Goal: Task Accomplishment & Management: Use online tool/utility

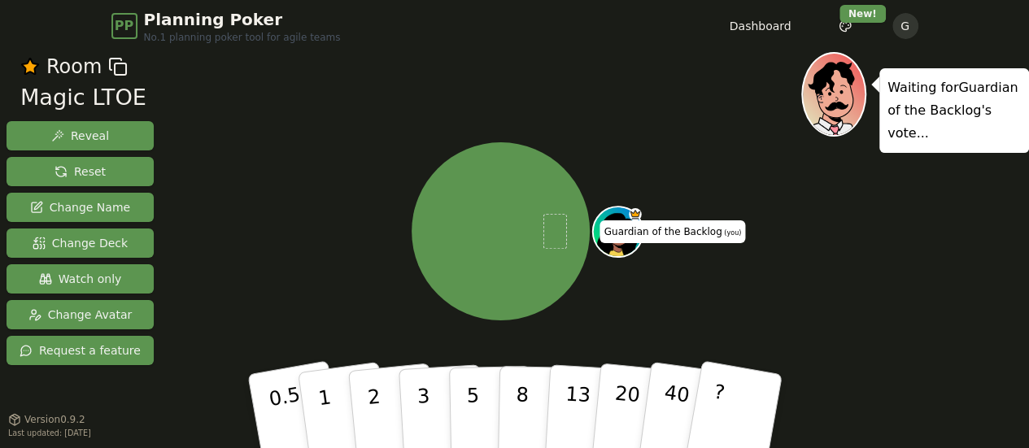
click at [144, 15] on span "Planning Poker" at bounding box center [242, 19] width 197 height 23
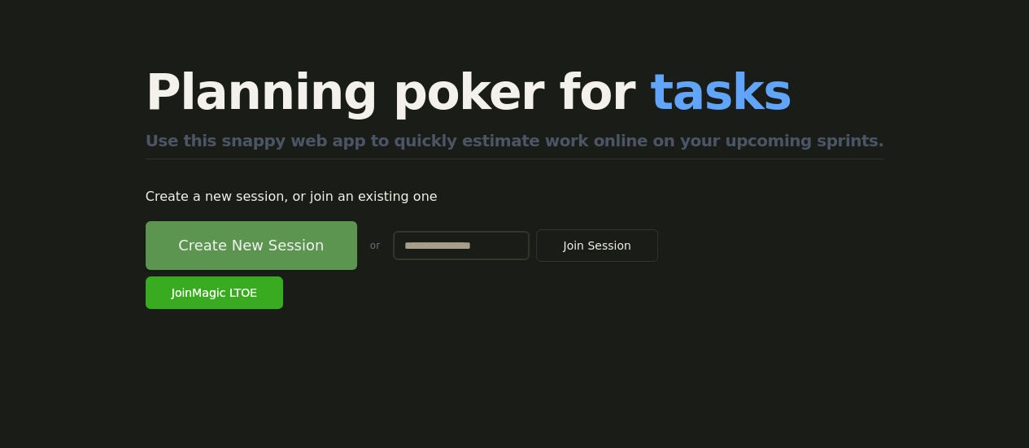
scroll to position [90, 0]
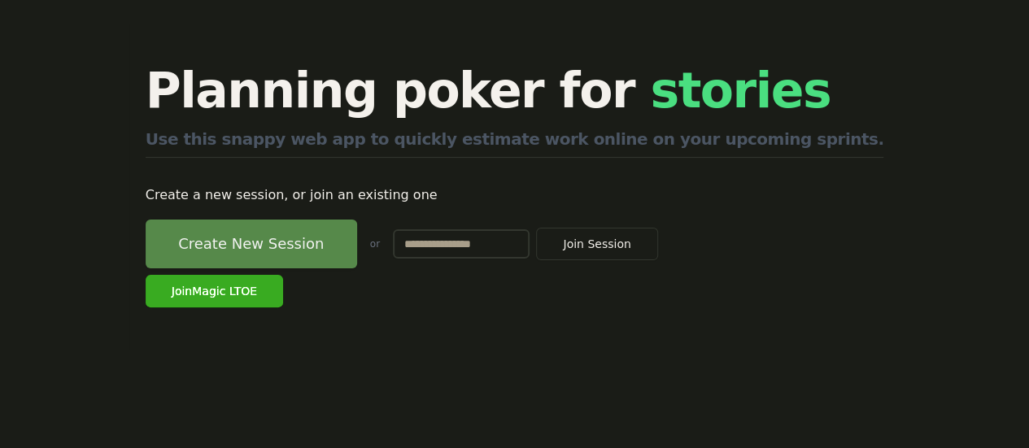
click at [325, 245] on button "Create New Session" at bounding box center [252, 244] width 212 height 49
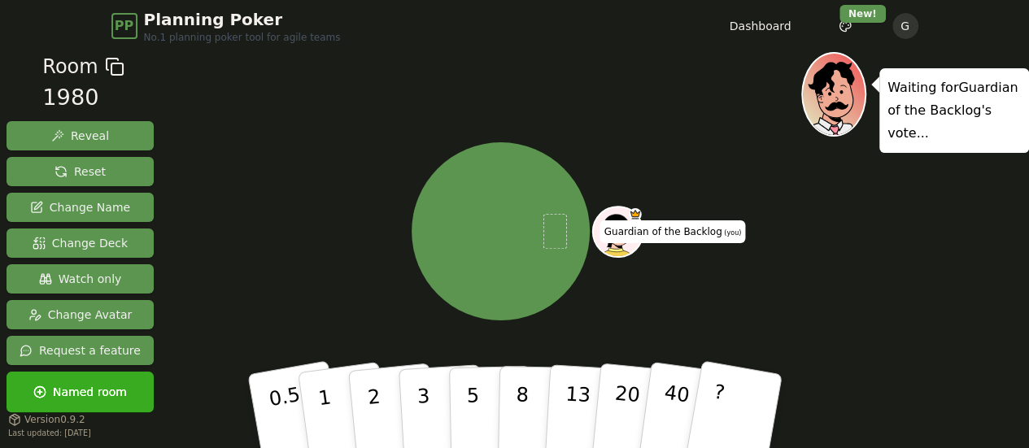
click at [112, 69] on icon at bounding box center [115, 67] width 20 height 20
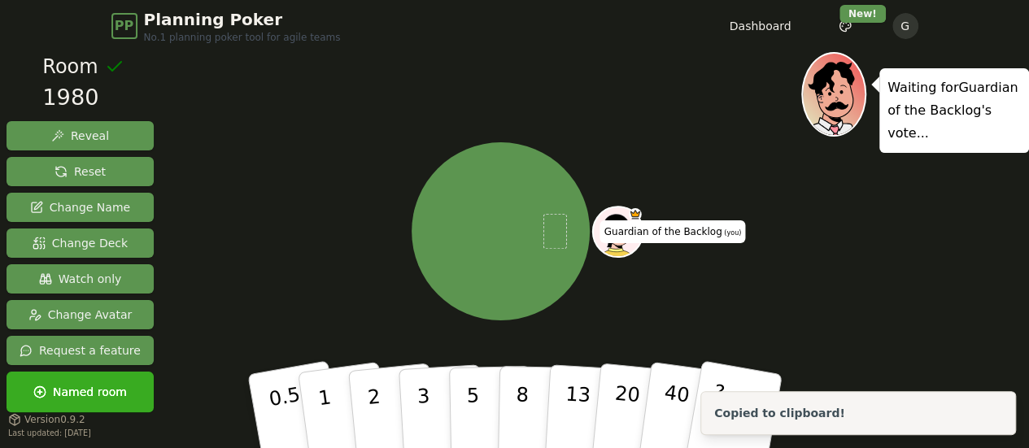
click at [73, 103] on div "1980" at bounding box center [82, 97] width 81 height 33
click at [63, 203] on span "Change Name" at bounding box center [80, 207] width 100 height 16
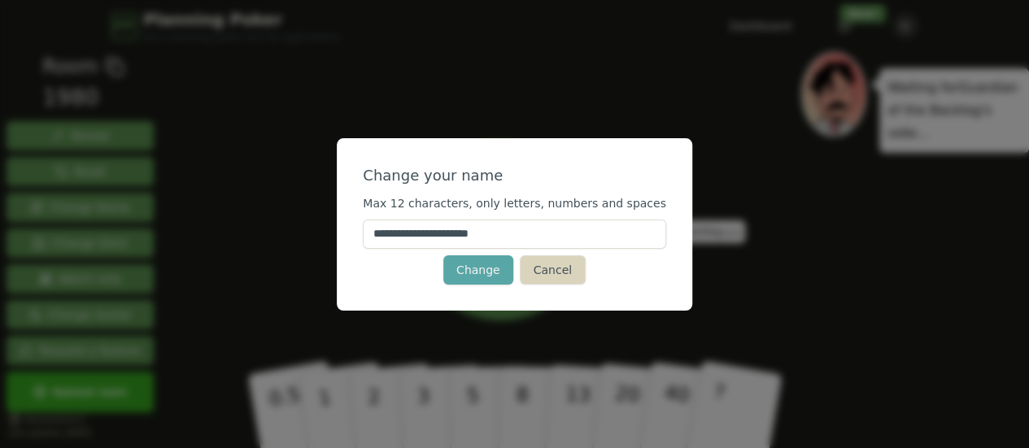
click at [548, 265] on button "Cancel" at bounding box center [553, 269] width 66 height 29
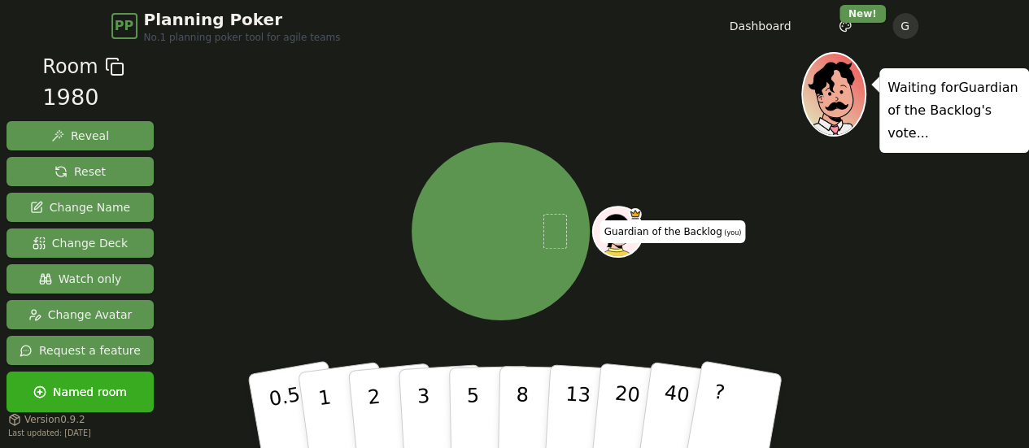
click at [84, 72] on span "Room" at bounding box center [69, 66] width 55 height 29
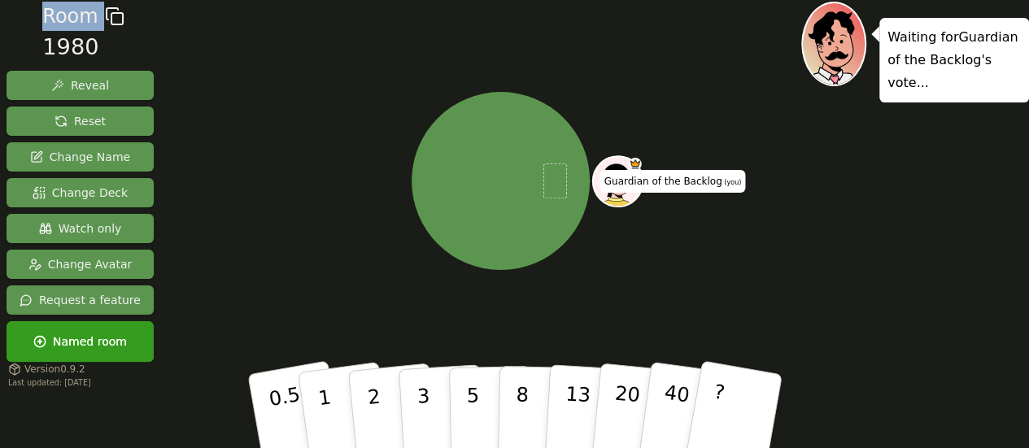
click at [68, 336] on span "Named room" at bounding box center [80, 342] width 94 height 16
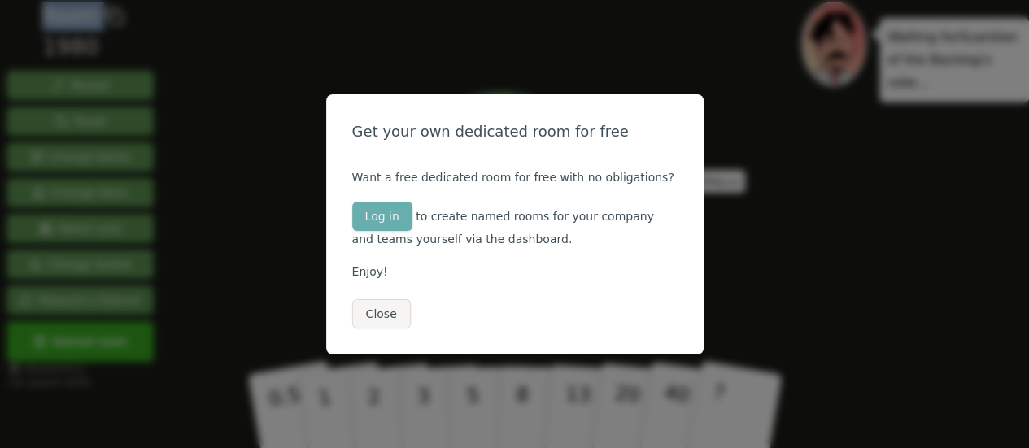
click at [392, 220] on button "Log in" at bounding box center [382, 216] width 60 height 29
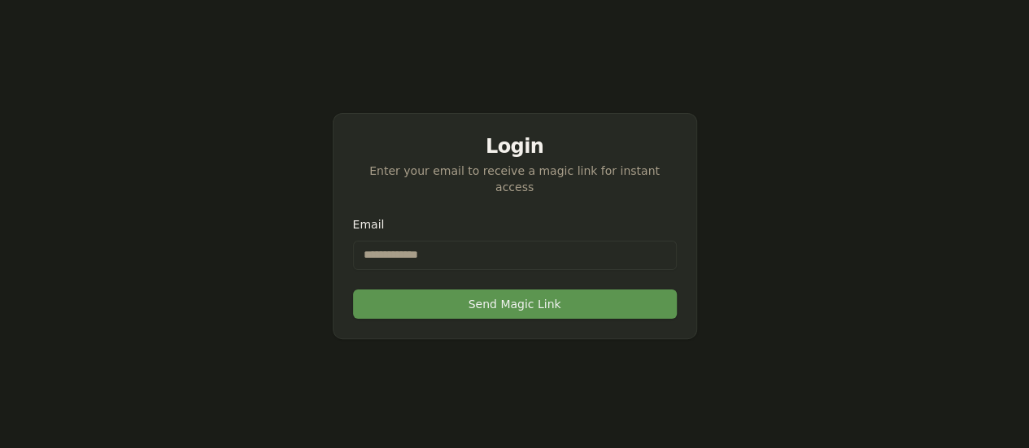
click at [397, 247] on input "Email" at bounding box center [515, 255] width 324 height 29
type input "**********"
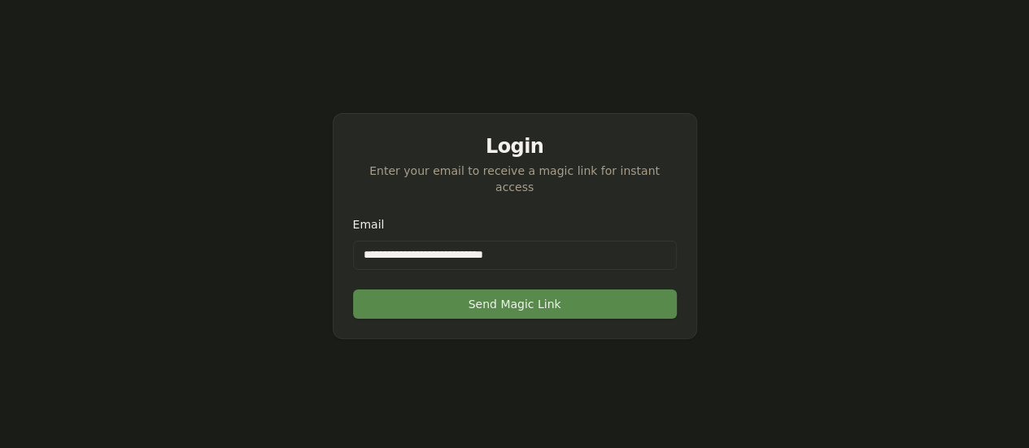
click at [444, 298] on button "Send Magic Link" at bounding box center [515, 304] width 324 height 29
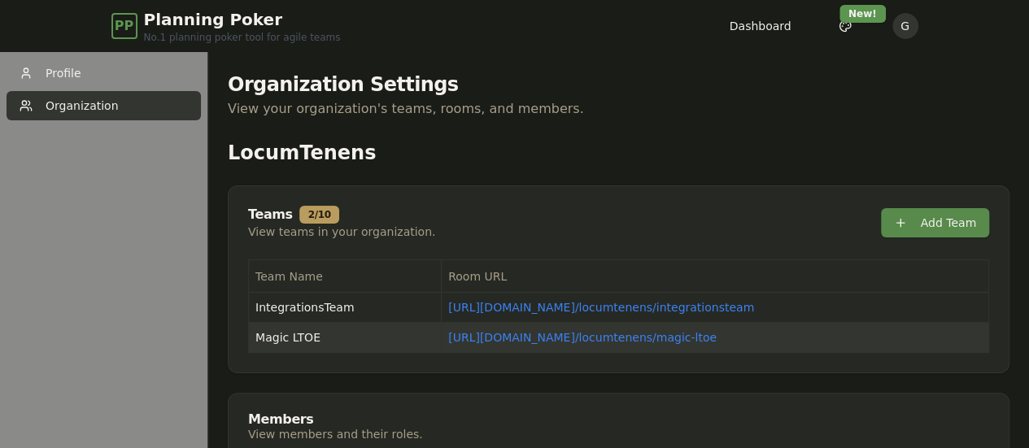
click at [921, 226] on button "Add Team" at bounding box center [935, 222] width 108 height 29
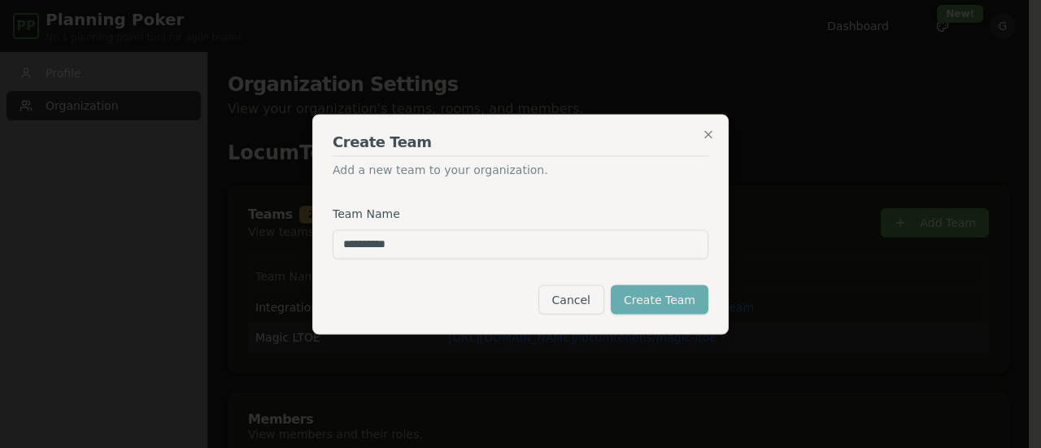
type input "**********"
click at [662, 297] on button "Create Team" at bounding box center [660, 299] width 98 height 29
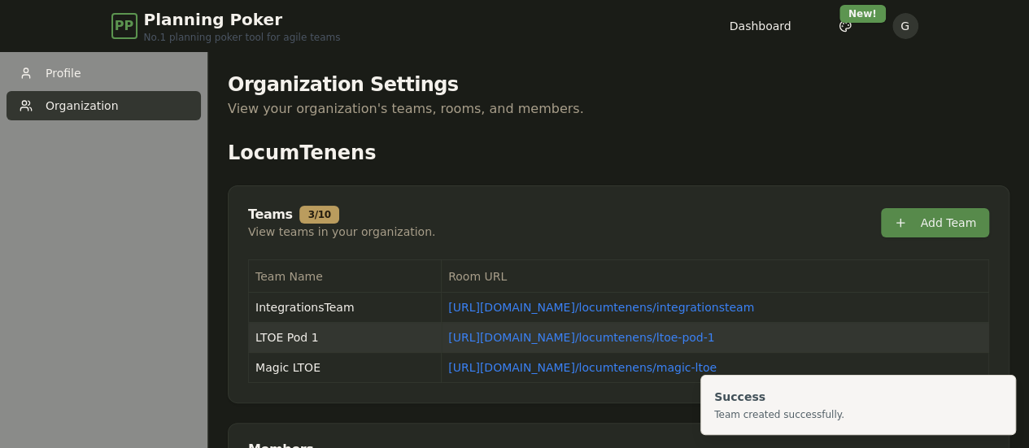
click at [929, 221] on button "Add Team" at bounding box center [935, 222] width 108 height 29
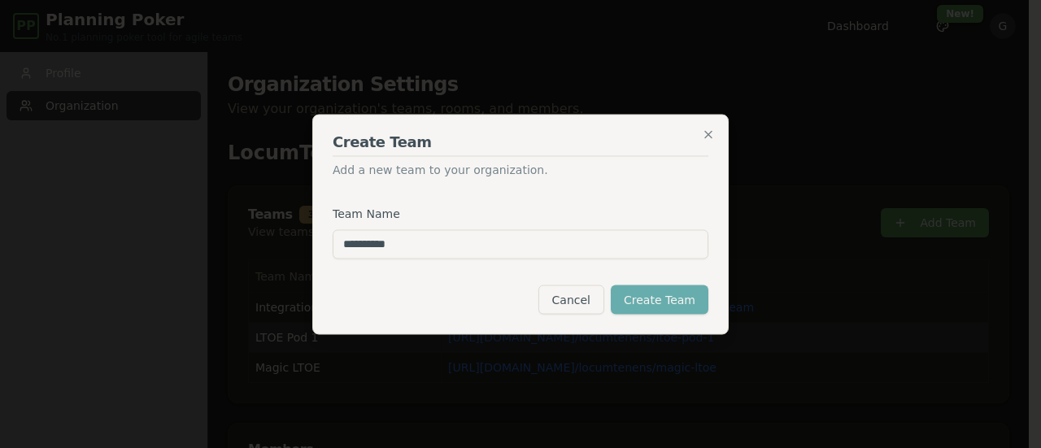
type input "**********"
click at [679, 300] on button "Create Team" at bounding box center [660, 299] width 98 height 29
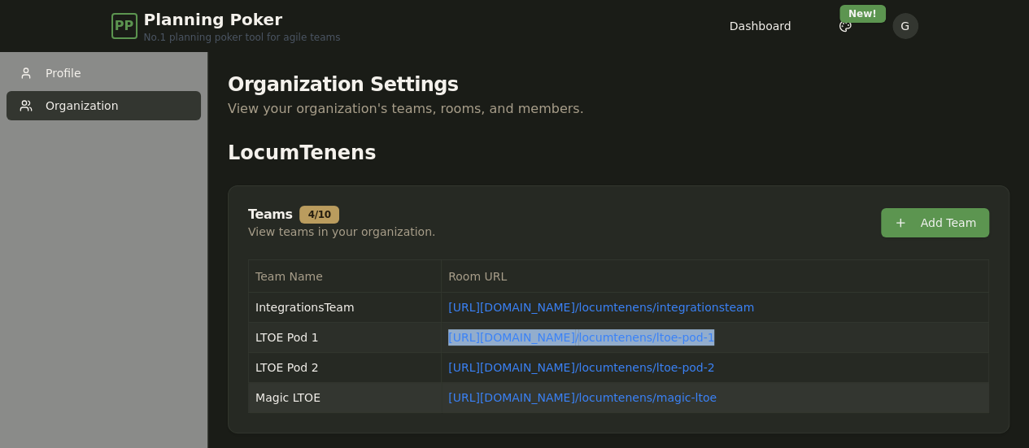
drag, startPoint x: 735, startPoint y: 335, endPoint x: 433, endPoint y: 347, distance: 302.1
click at [442, 347] on td "https://planning-poker.com / locumtenens/ltoe-pod-1" at bounding box center [716, 338] width 548 height 30
copy link "https://planning-poker.com / locumtenens/ltoe-pod-1"
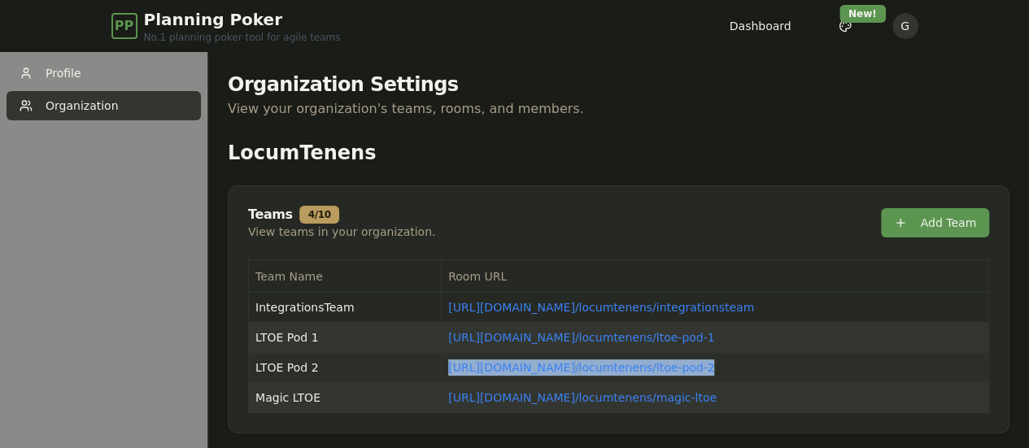
drag, startPoint x: 742, startPoint y: 364, endPoint x: 434, endPoint y: 371, distance: 308.5
click at [442, 371] on td "https://planning-poker.com / locumtenens/ltoe-pod-2" at bounding box center [716, 368] width 548 height 30
copy link "https://planning-poker.com / locumtenens/ltoe-pod-2"
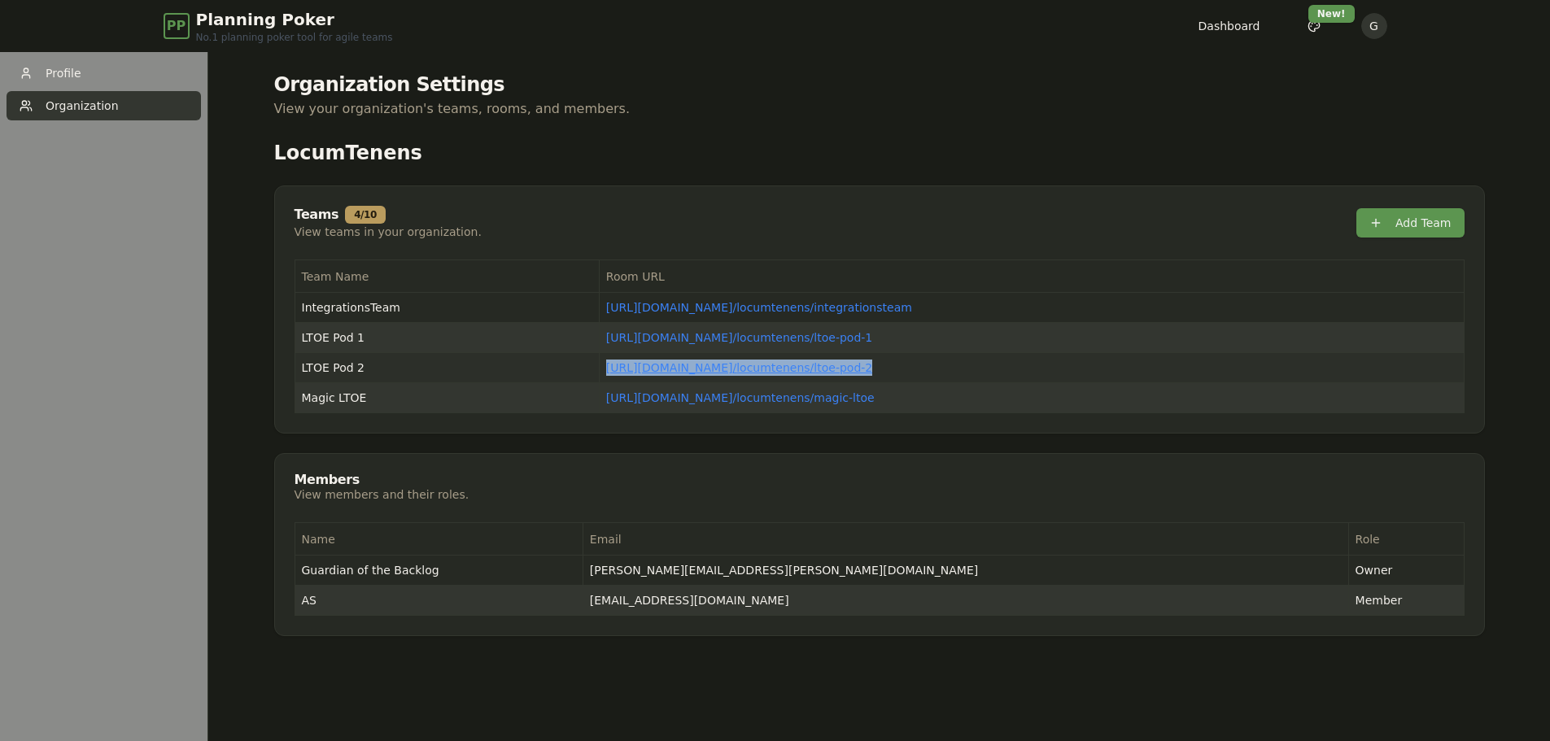
click at [764, 365] on link "https://planning-poker.com / locumtenens/ltoe-pod-2" at bounding box center [739, 367] width 266 height 13
click at [751, 371] on link "https://planning-poker.com / locumtenens/ltoe-pod-1" at bounding box center [739, 367] width 266 height 13
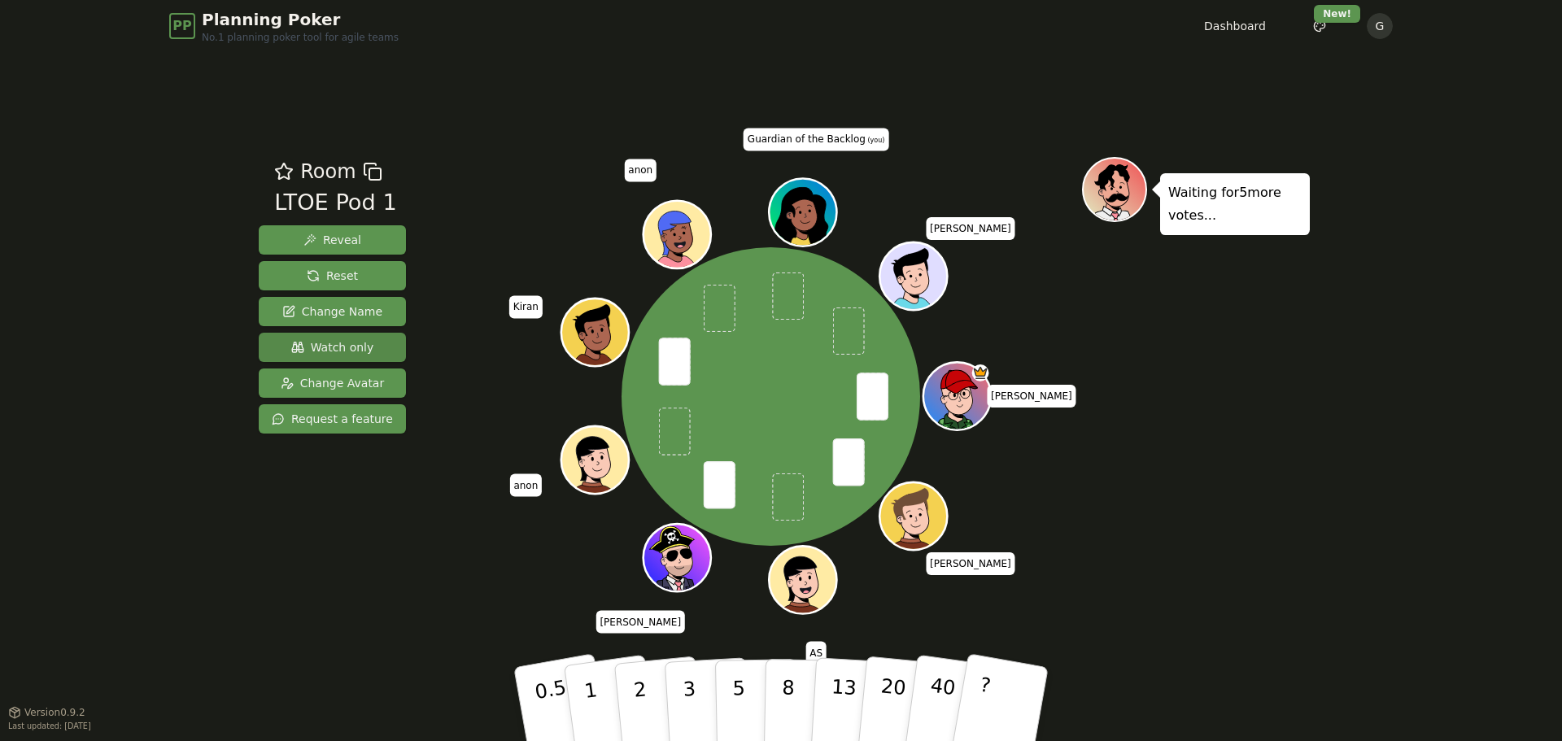
click at [330, 352] on span "Watch only" at bounding box center [332, 347] width 83 height 16
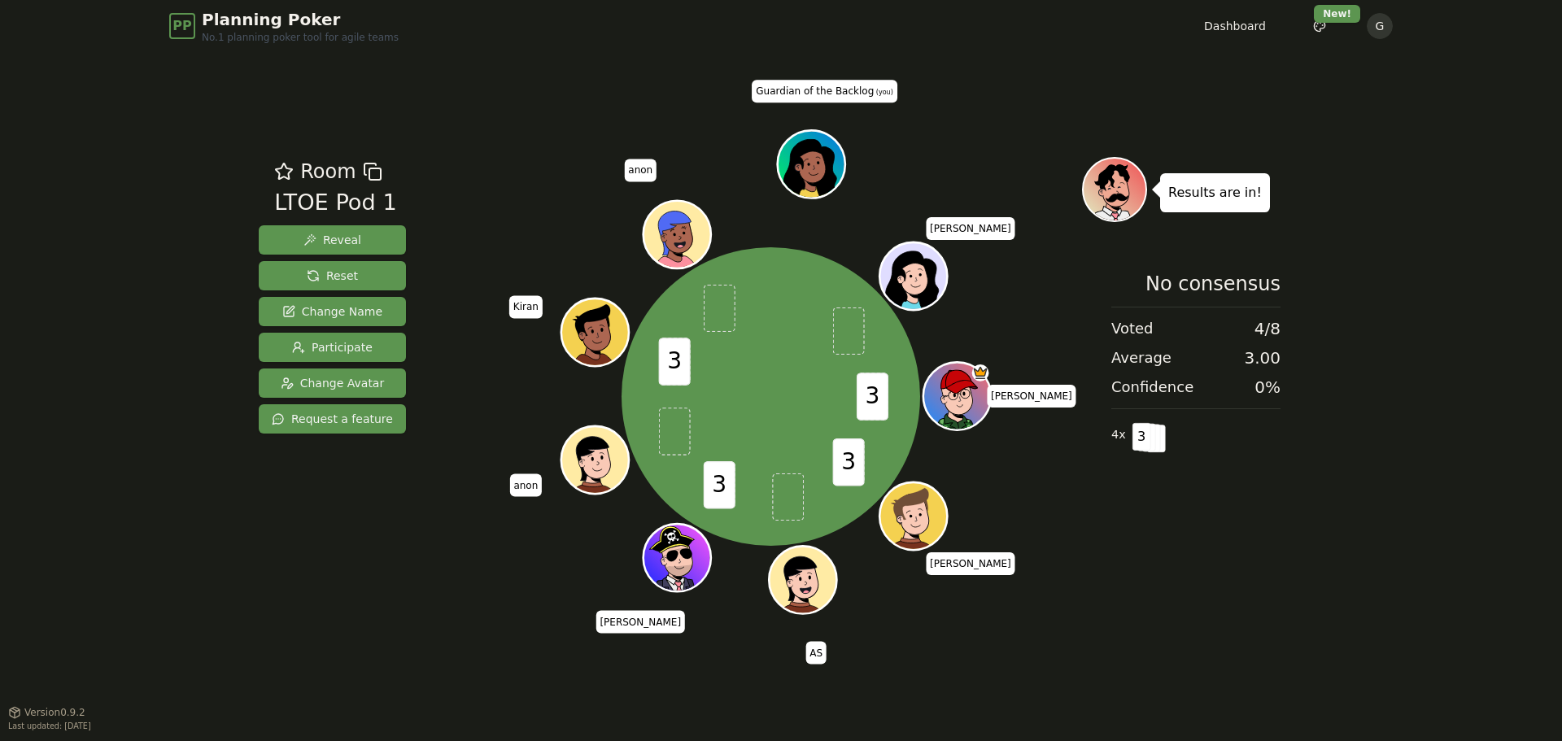
click at [717, 314] on span at bounding box center [720, 309] width 32 height 48
drag, startPoint x: 668, startPoint y: 245, endPoint x: 615, endPoint y: 220, distance: 58.6
click at [615, 220] on div "3 3 3 3 Jim Jake AS Kyle anon Kiran anon Guardian of the Backlog (you) silvia" at bounding box center [771, 396] width 622 height 421
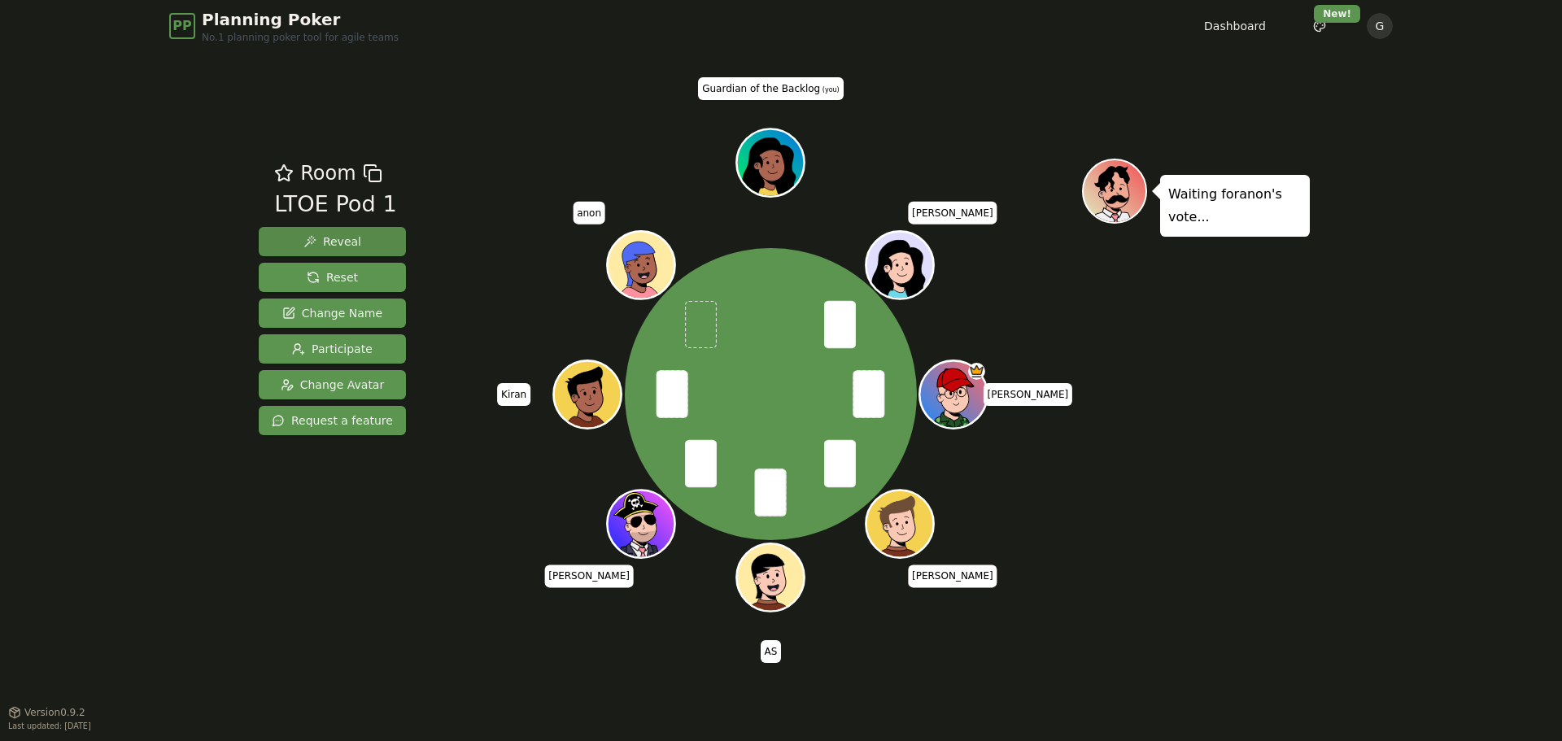
click at [340, 246] on span "Reveal" at bounding box center [332, 242] width 58 height 16
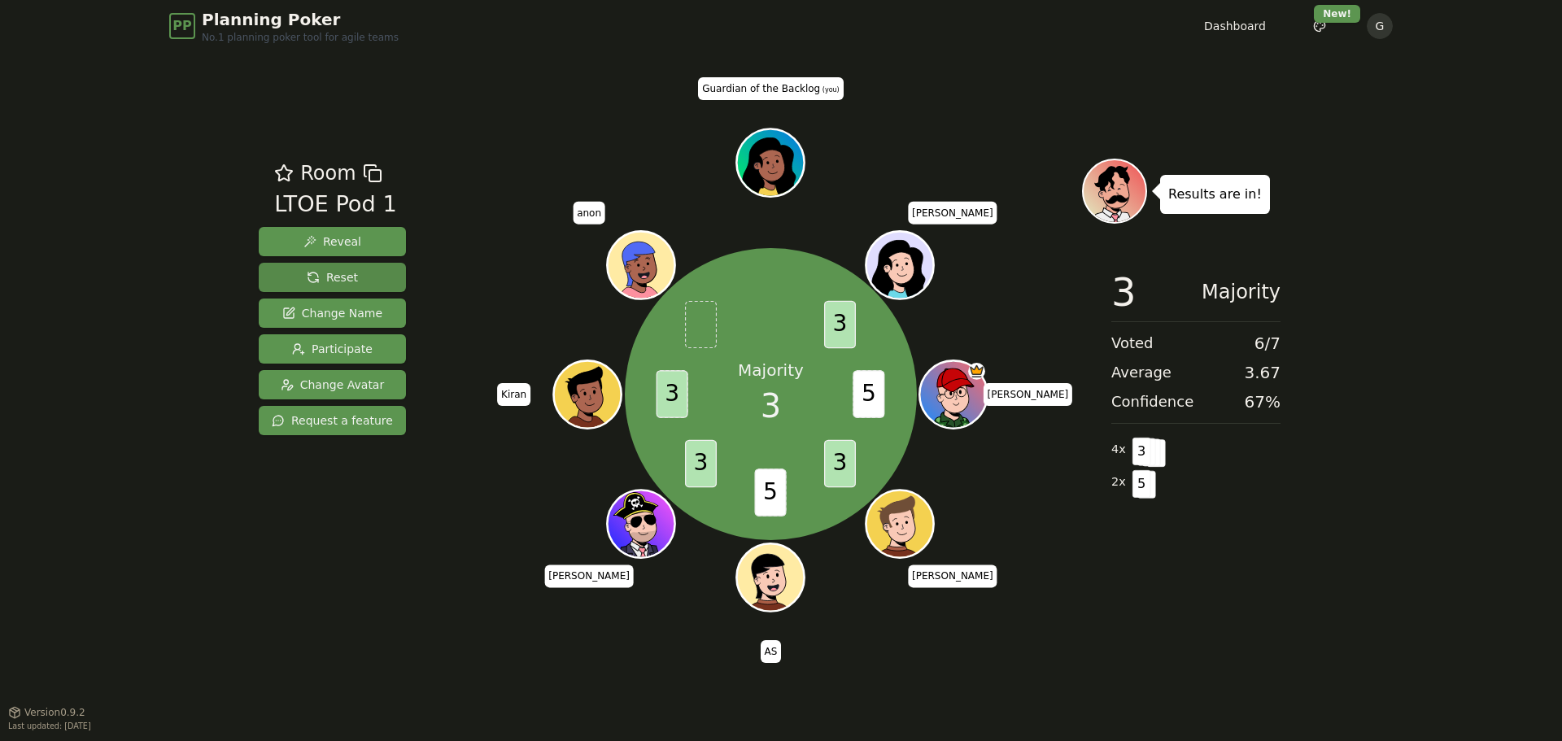
click at [355, 281] on button "Reset" at bounding box center [332, 277] width 147 height 29
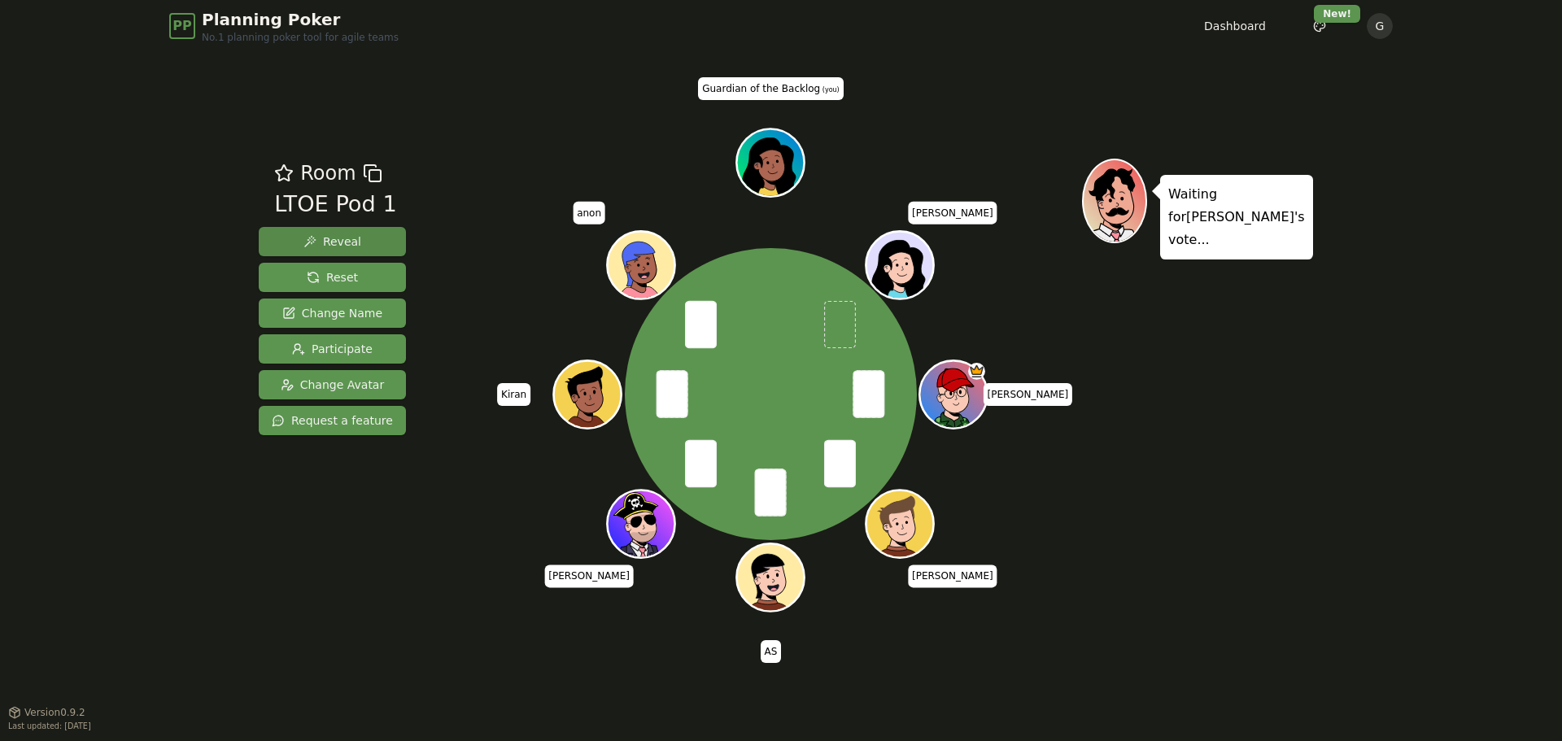
click at [338, 244] on span "Reveal" at bounding box center [332, 242] width 58 height 16
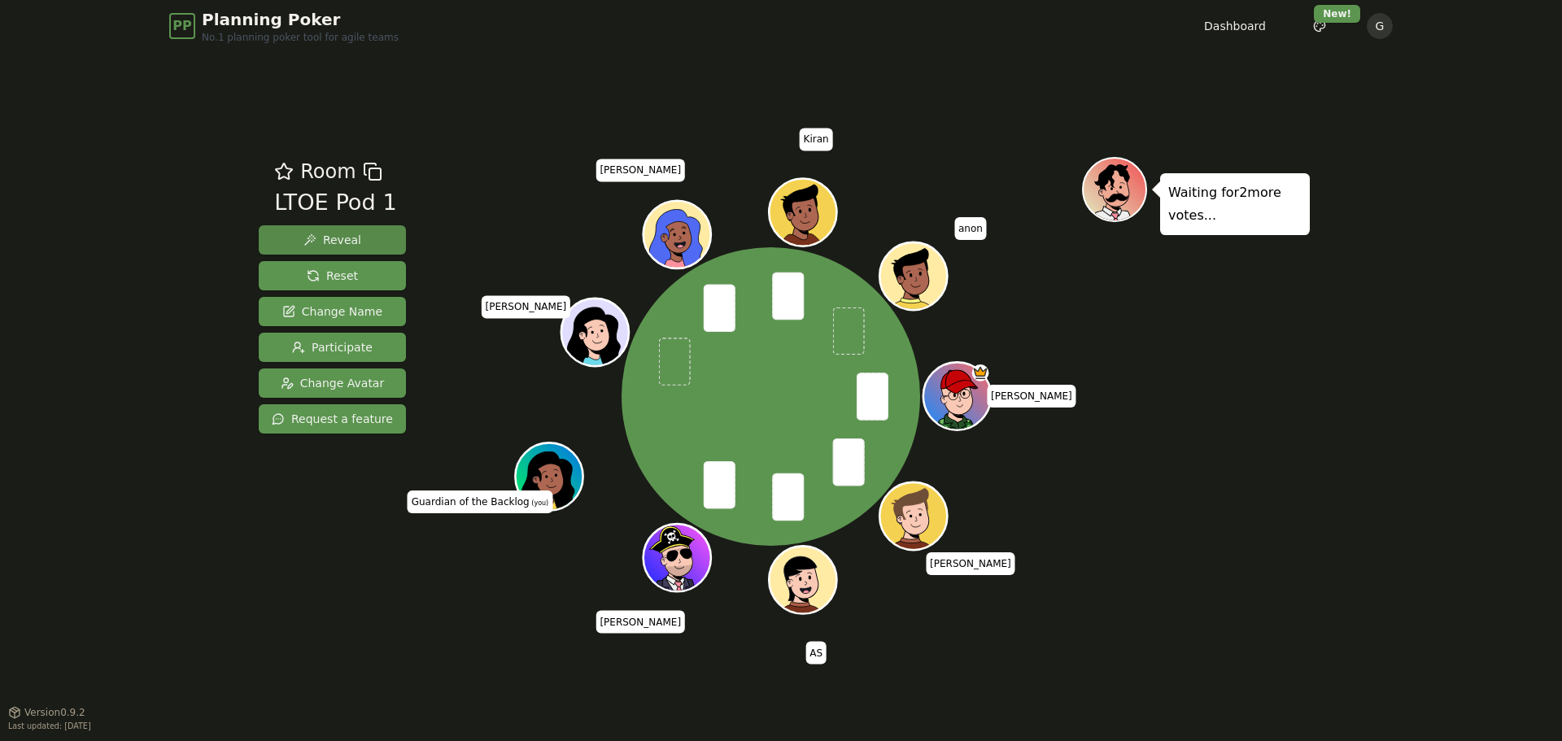
click at [317, 247] on span "Reveal" at bounding box center [332, 240] width 58 height 16
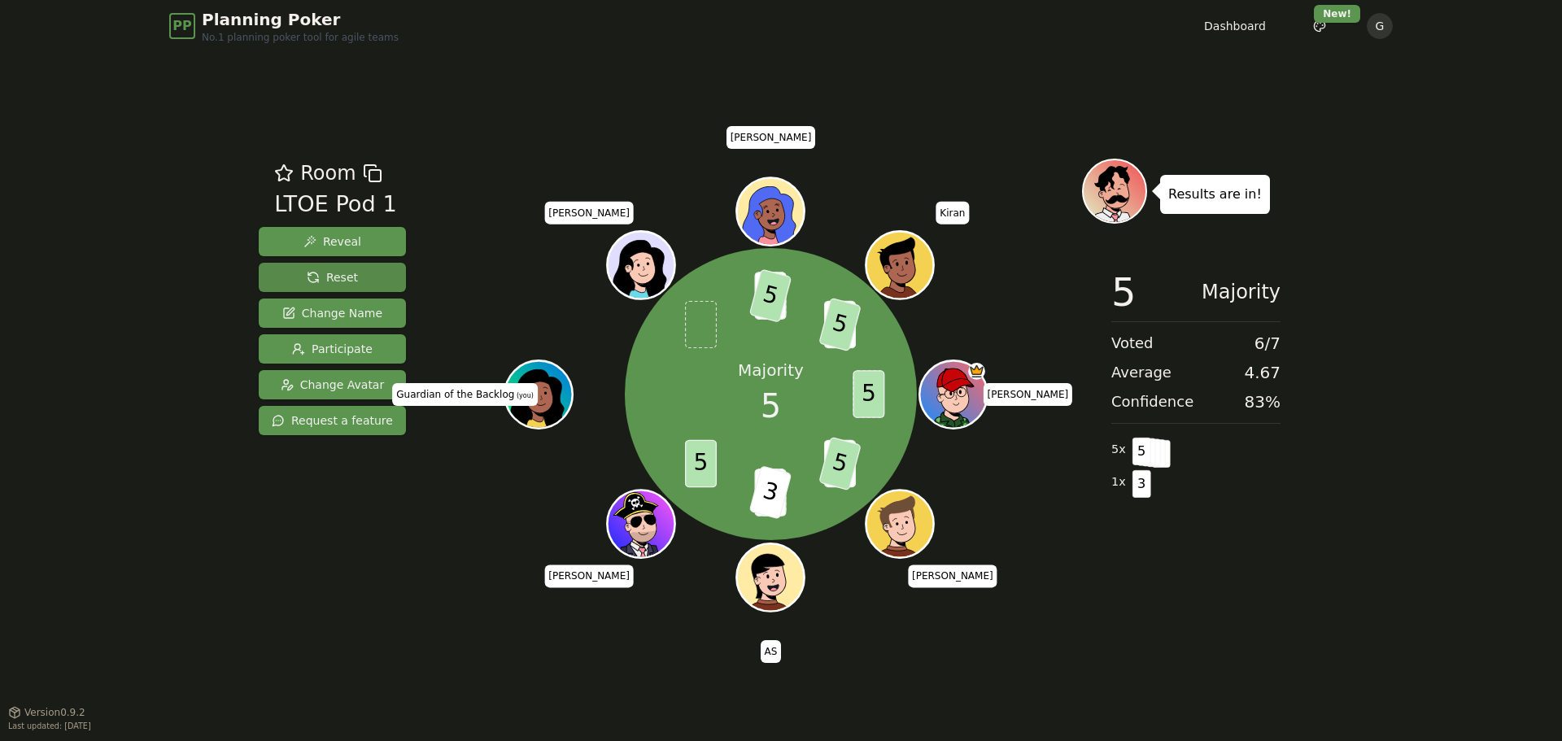
click at [326, 276] on span "Reset" at bounding box center [332, 277] width 51 height 16
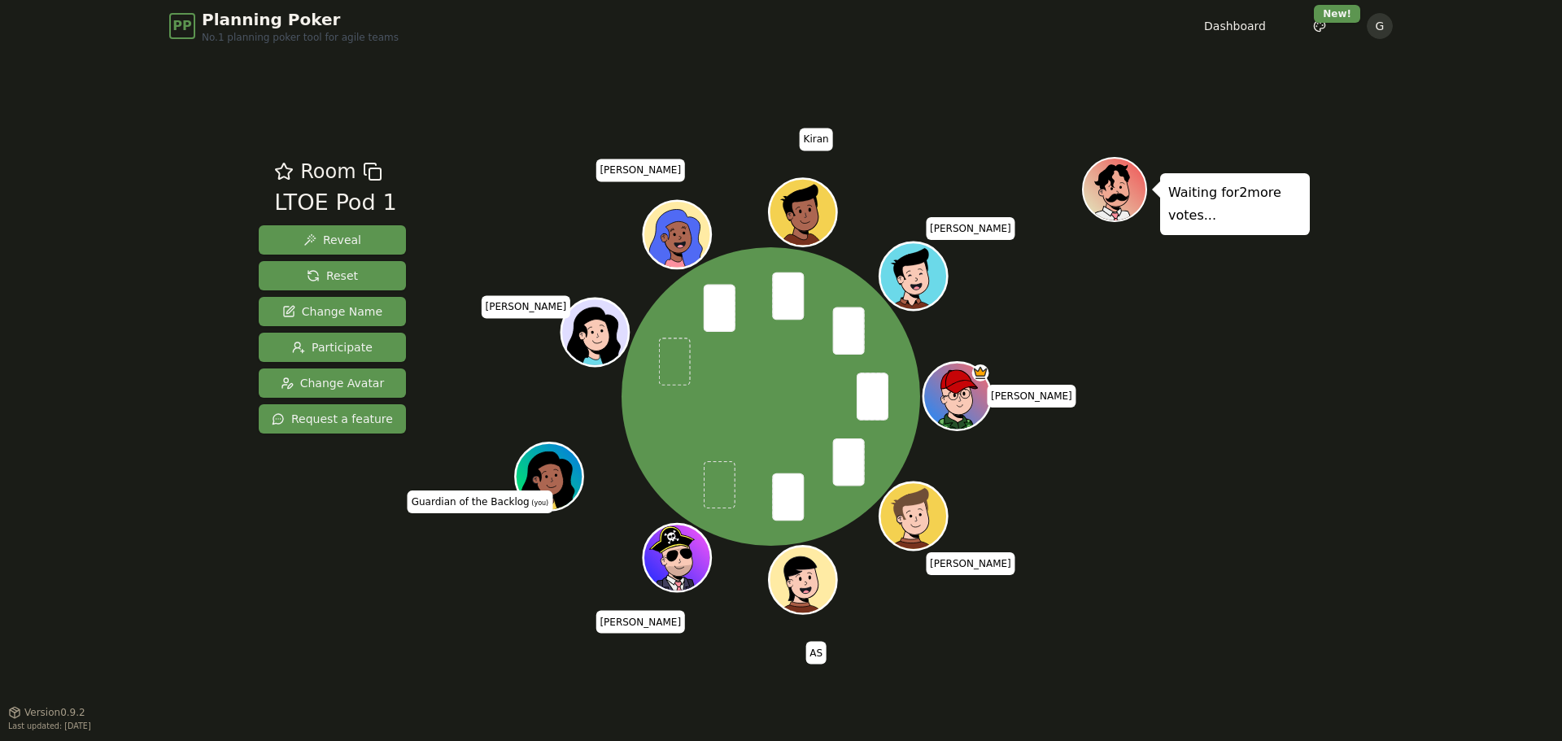
drag, startPoint x: 343, startPoint y: 236, endPoint x: 387, endPoint y: 192, distance: 62.1
click at [387, 192] on div "Room LTOE Pod 1 Reveal Reset Change Name Participate Change Avatar Request a fe…" at bounding box center [332, 299] width 160 height 284
click at [343, 232] on span "Reveal" at bounding box center [332, 240] width 58 height 16
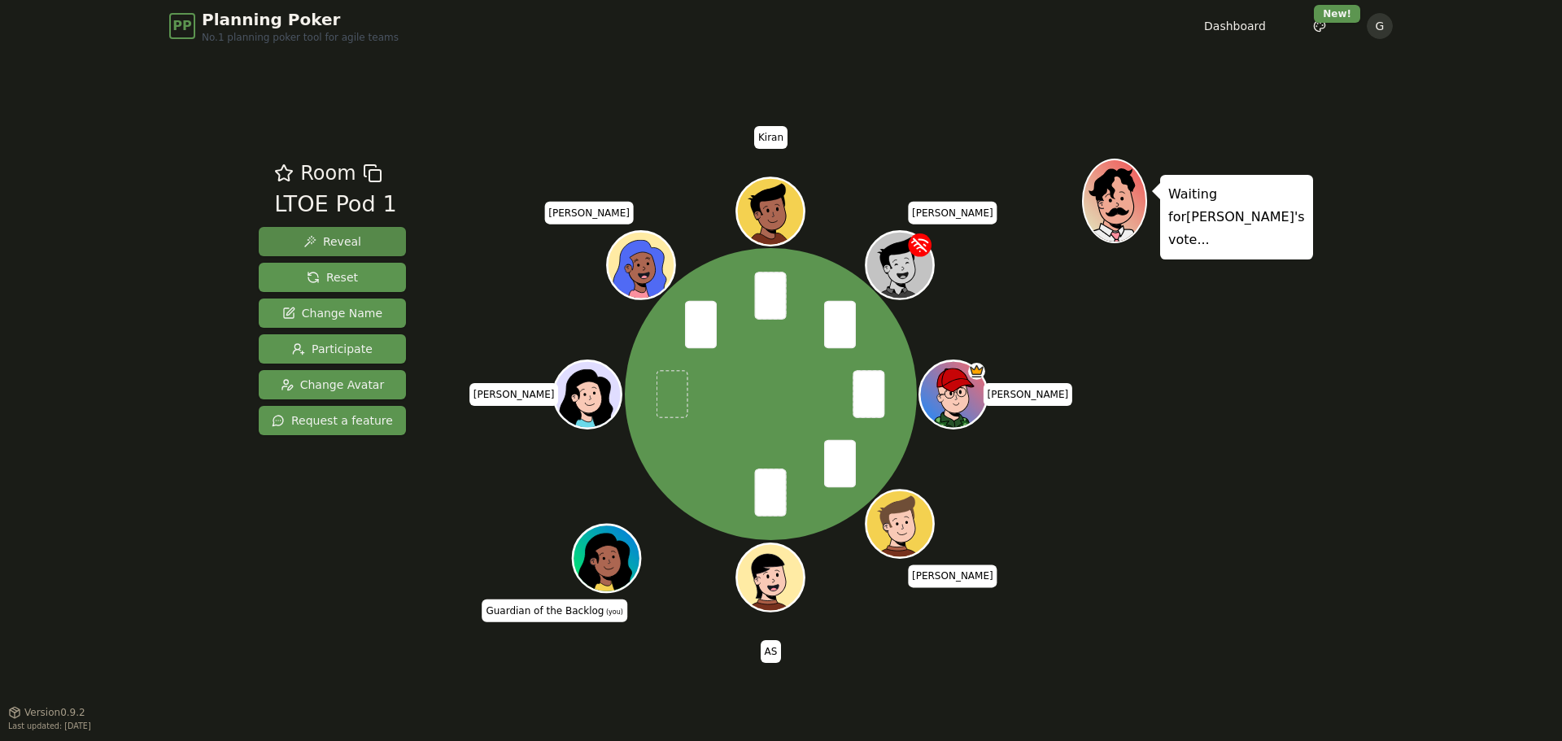
click at [323, 244] on span "Reveal" at bounding box center [332, 242] width 58 height 16
